Goal: Information Seeking & Learning: Learn about a topic

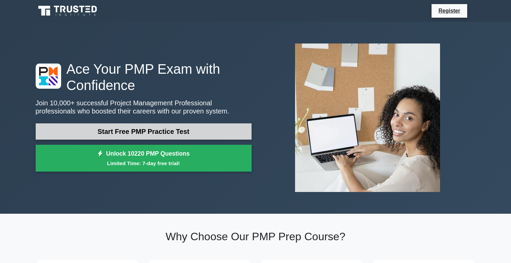
click at [143, 133] on link "Start Free PMP Practice Test" at bounding box center [144, 131] width 216 height 16
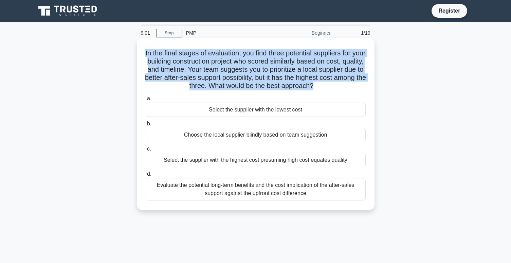
drag, startPoint x: 151, startPoint y: 52, endPoint x: 329, endPoint y: 87, distance: 180.9
click at [329, 87] on h5 "In the final stages of evaluation, you find three potential suppliers for your …" at bounding box center [255, 69] width 221 height 41
click at [285, 71] on h5 "In the final stages of evaluation, you find three potential suppliers for your …" at bounding box center [255, 69] width 221 height 41
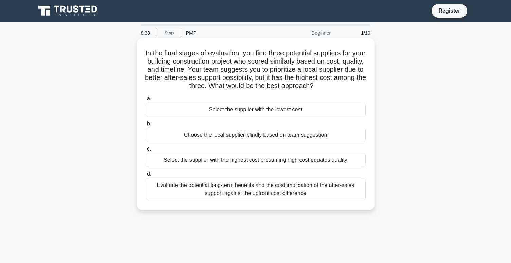
click at [267, 159] on div "Select the supplier with the highest cost presuming high cost equates quality" at bounding box center [256, 160] width 220 height 14
click at [146, 151] on input "c. Select the supplier with the highest cost presuming high cost equates quality" at bounding box center [146, 149] width 0 height 4
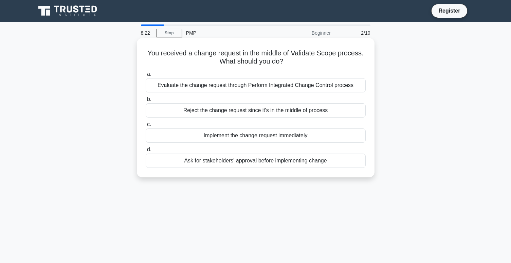
drag, startPoint x: 148, startPoint y: 52, endPoint x: 320, endPoint y: 60, distance: 172.0
click at [320, 60] on h5 "You received a change request in the middle of Validate Scope process. What sho…" at bounding box center [255, 57] width 221 height 17
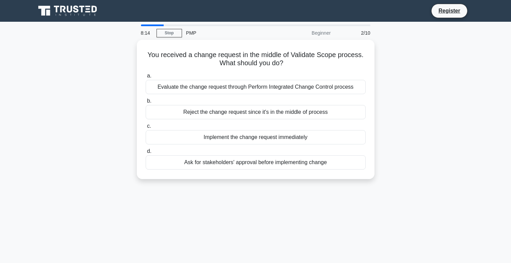
click at [435, 126] on div "You received a change request in the middle of Validate Scope process. What sho…" at bounding box center [256, 113] width 448 height 147
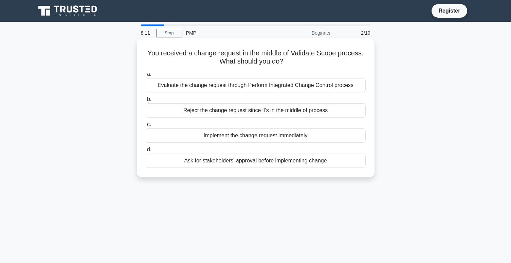
click at [211, 89] on div "Evaluate the change request through Perform Integrated Change Control process" at bounding box center [256, 85] width 220 height 14
click at [146, 76] on input "a. Evaluate the change request through Perform Integrated Change Control process" at bounding box center [146, 74] width 0 height 4
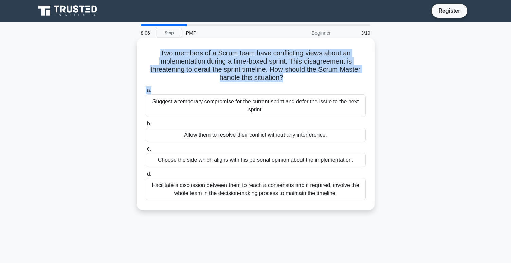
drag, startPoint x: 161, startPoint y: 51, endPoint x: 351, endPoint y: 88, distance: 193.7
click at [351, 88] on div "Two members of a Scrum team have conflicting views about an implementation duri…" at bounding box center [256, 124] width 232 height 166
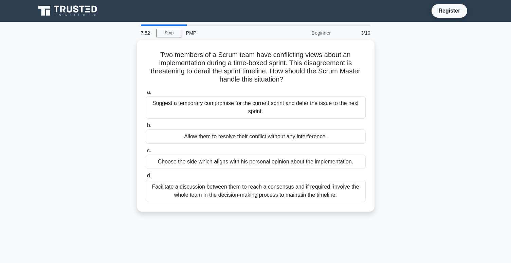
click at [440, 203] on div "Two members of a Scrum team have conflicting views about an implementation duri…" at bounding box center [256, 130] width 448 height 180
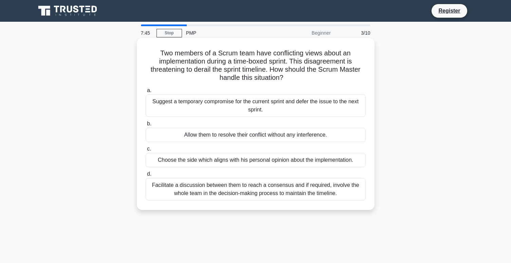
click at [254, 111] on div "Suggest a temporary compromise for the current sprint and defer the issue to th…" at bounding box center [256, 105] width 220 height 22
click at [146, 93] on input "a. Suggest a temporary compromise for the current sprint and defer the issue to…" at bounding box center [146, 90] width 0 height 4
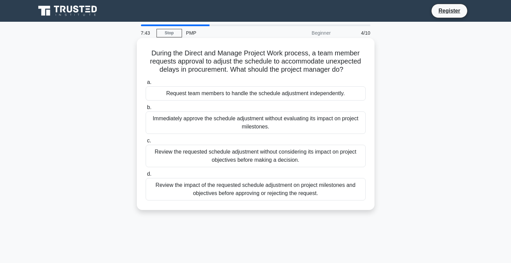
click at [258, 123] on div "Immediately approve the schedule adjustment without evaluating its impact on pr…" at bounding box center [256, 122] width 220 height 22
click at [146, 110] on input "b. Immediately approve the schedule adjustment without evaluating its impact on…" at bounding box center [146, 107] width 0 height 4
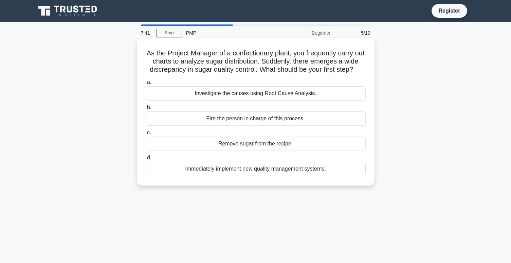
click at [263, 144] on div "Remove sugar from the recipe." at bounding box center [256, 143] width 220 height 14
click at [146, 135] on input "c. Remove sugar from the recipe." at bounding box center [146, 132] width 0 height 4
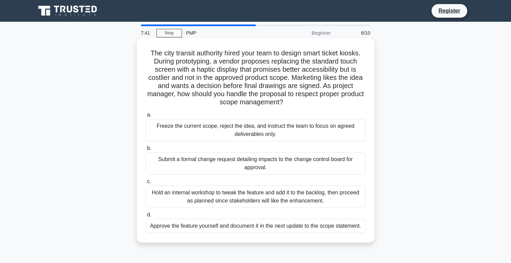
click at [257, 126] on div "Freeze the current scope, reject the idea, and instruct the team to focus on ag…" at bounding box center [256, 130] width 220 height 22
click at [146, 117] on input "a. Freeze the current scope, reject the idea, and instruct the team to focus on…" at bounding box center [146, 115] width 0 height 4
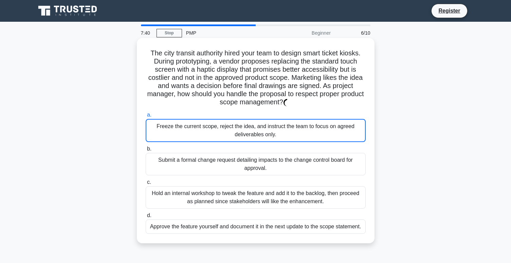
click at [265, 171] on div "Submit a formal change request detailing impacts to the change control board fo…" at bounding box center [256, 164] width 220 height 22
click at [146, 151] on input "b. Submit a formal change request detailing impacts to the change control board…" at bounding box center [146, 149] width 0 height 4
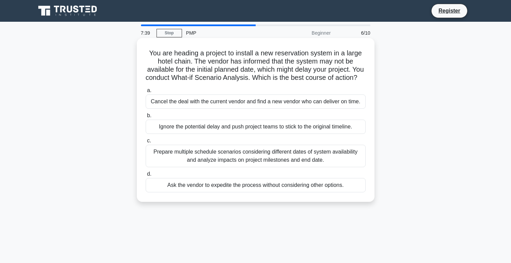
click at [269, 161] on div "Prepare multiple schedule scenarios considering different dates of system avail…" at bounding box center [256, 156] width 220 height 22
click at [146, 143] on input "c. Prepare multiple schedule scenarios considering different dates of system av…" at bounding box center [146, 141] width 0 height 4
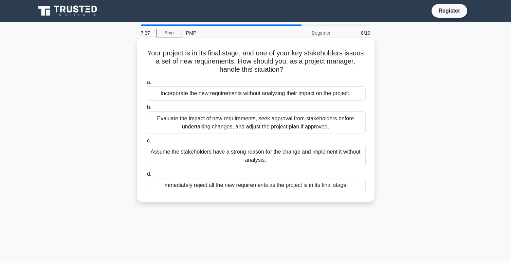
click at [265, 121] on div "Evaluate the impact of new requirements, seek approval from stakeholders before…" at bounding box center [256, 122] width 220 height 22
click at [146, 110] on input "b. Evaluate the impact of new requirements, seek approval from stakeholders bef…" at bounding box center [146, 107] width 0 height 4
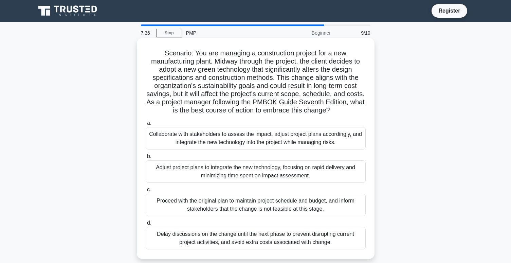
scroll to position [53, 0]
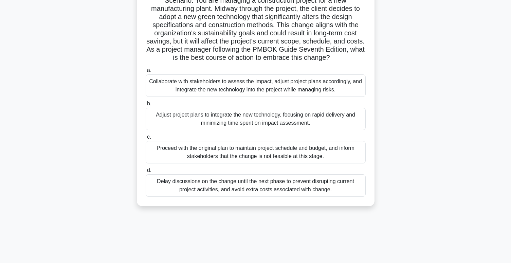
click at [285, 182] on div "Delay discussions on the change until the next phase to prevent disrupting curr…" at bounding box center [256, 185] width 220 height 22
click at [146, 172] on input "d. Delay discussions on the change until the next phase to prevent disrupting c…" at bounding box center [146, 170] width 0 height 4
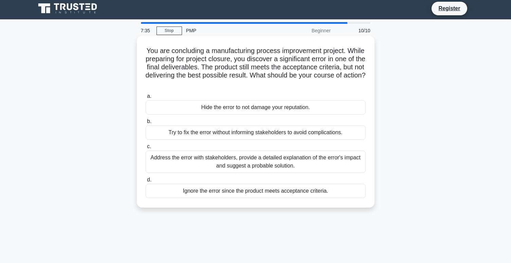
scroll to position [0, 0]
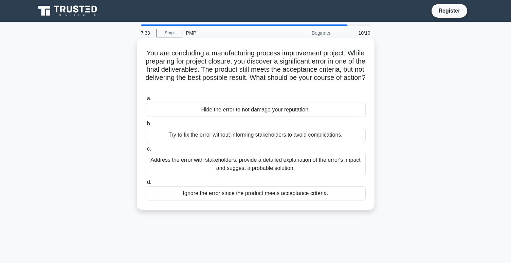
click at [280, 109] on div "Hide the error to not damage your reputation." at bounding box center [256, 110] width 220 height 14
click at [146, 101] on input "a. Hide the error to not damage your reputation." at bounding box center [146, 98] width 0 height 4
